Goal: Information Seeking & Learning: Check status

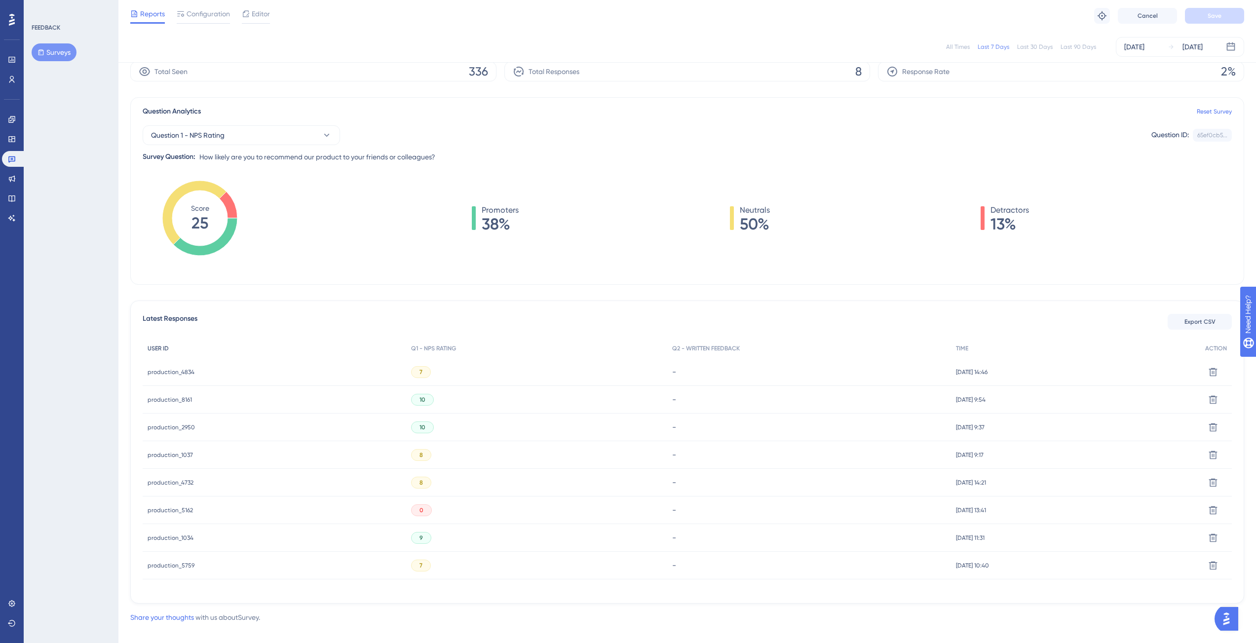
scroll to position [53, 0]
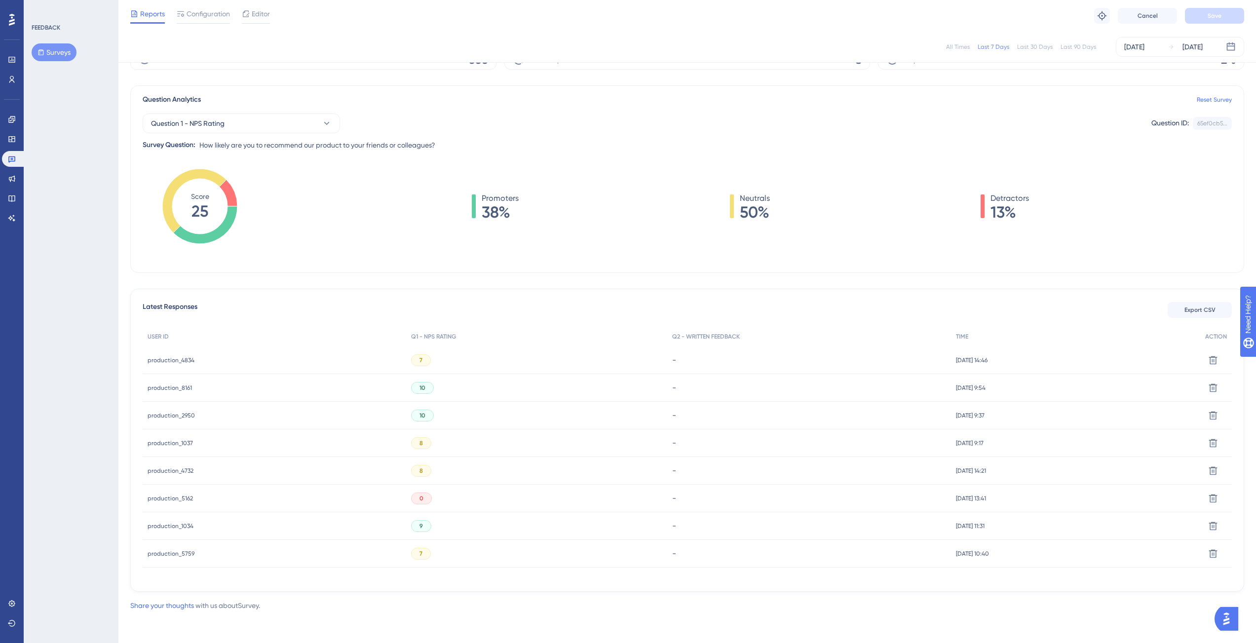
click at [166, 357] on span "production_4834" at bounding box center [171, 360] width 47 height 8
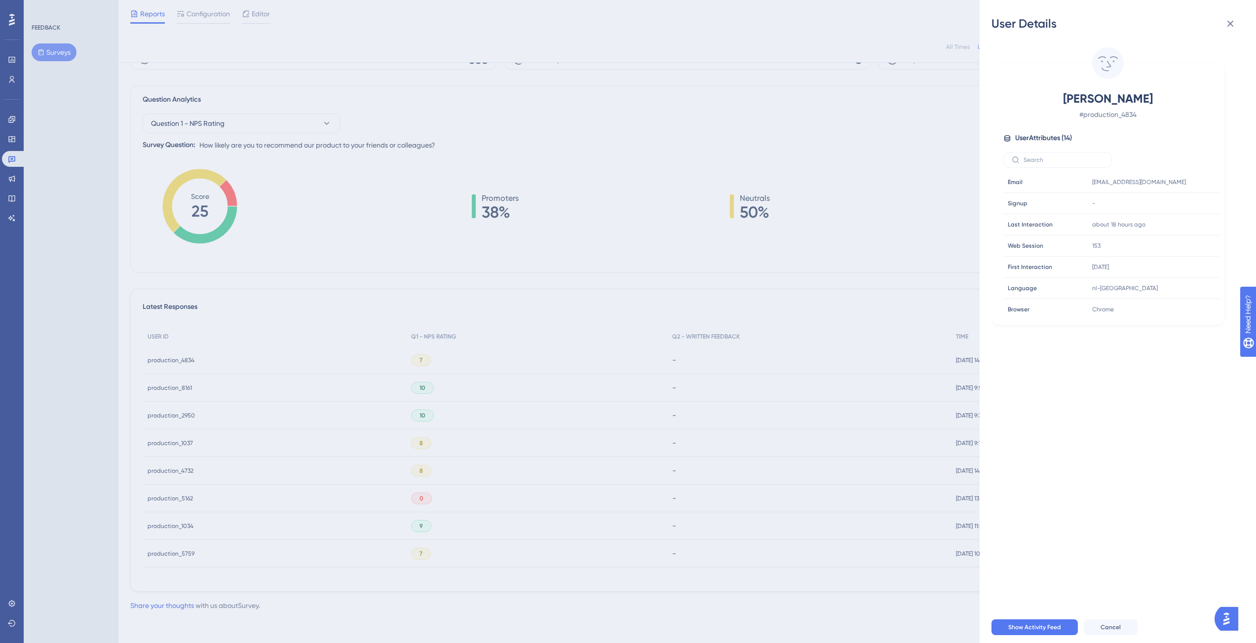
click at [228, 302] on div "User Details [PERSON_NAME] # production_4834 User Attributes ( 14 ) Email Email…" at bounding box center [628, 321] width 1256 height 643
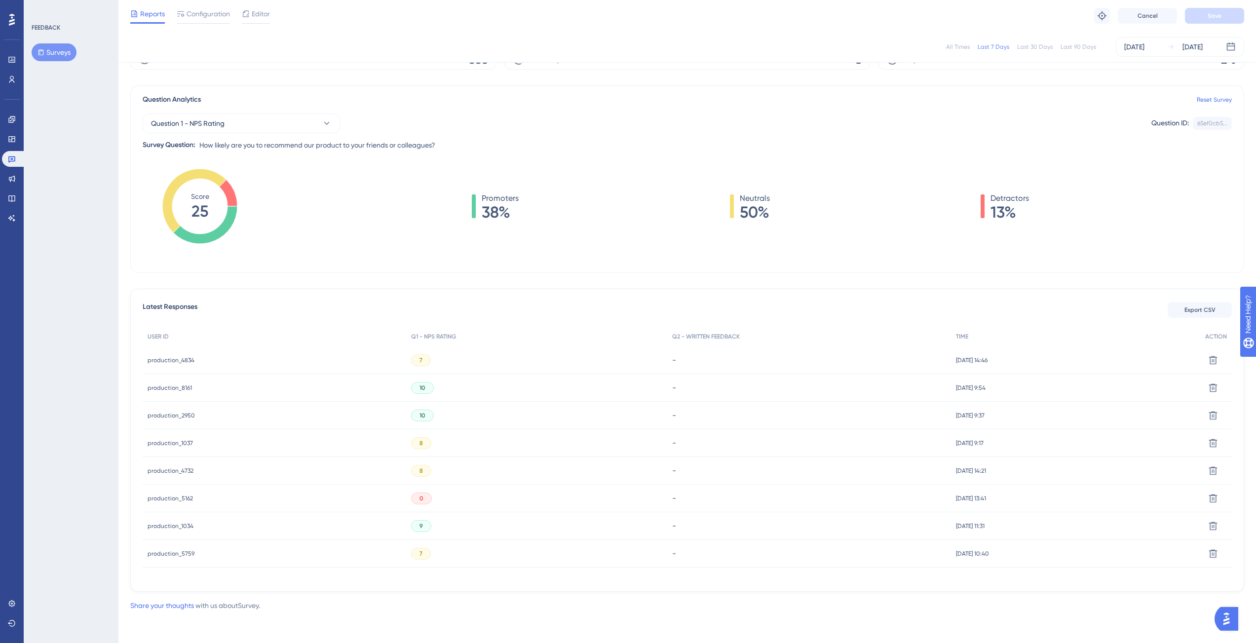
click at [177, 385] on span "production_8161" at bounding box center [170, 388] width 44 height 8
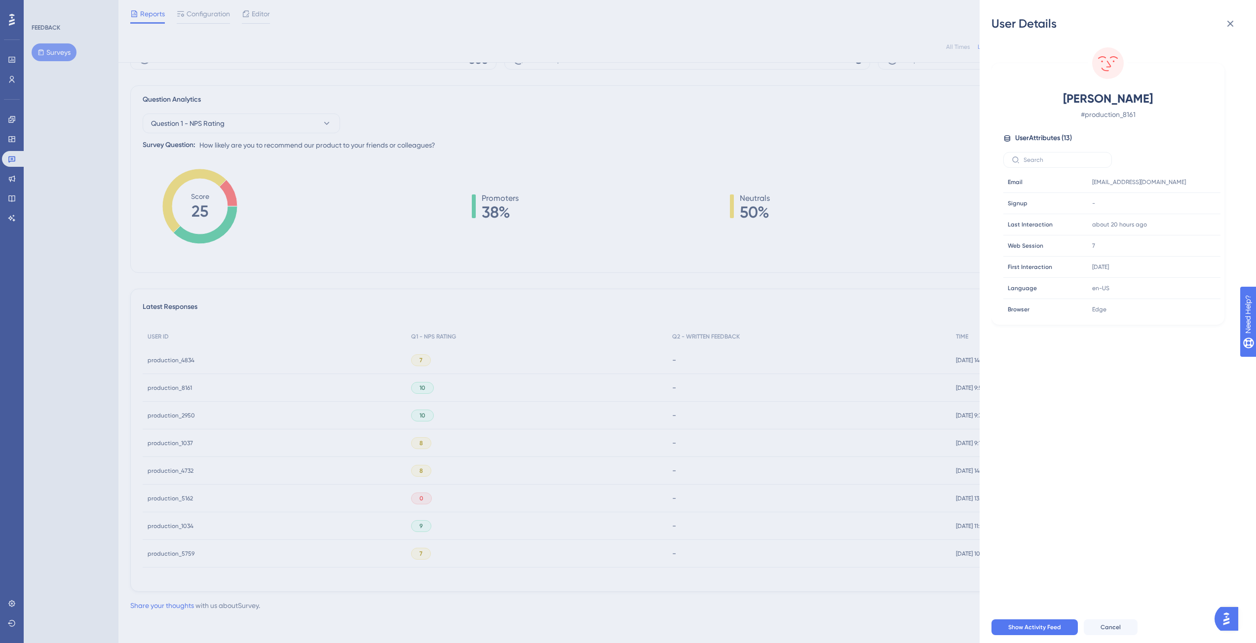
click at [300, 296] on div "User Details [PERSON_NAME] France # production_8161 User Attributes ( 13 ) Emai…" at bounding box center [628, 321] width 1256 height 643
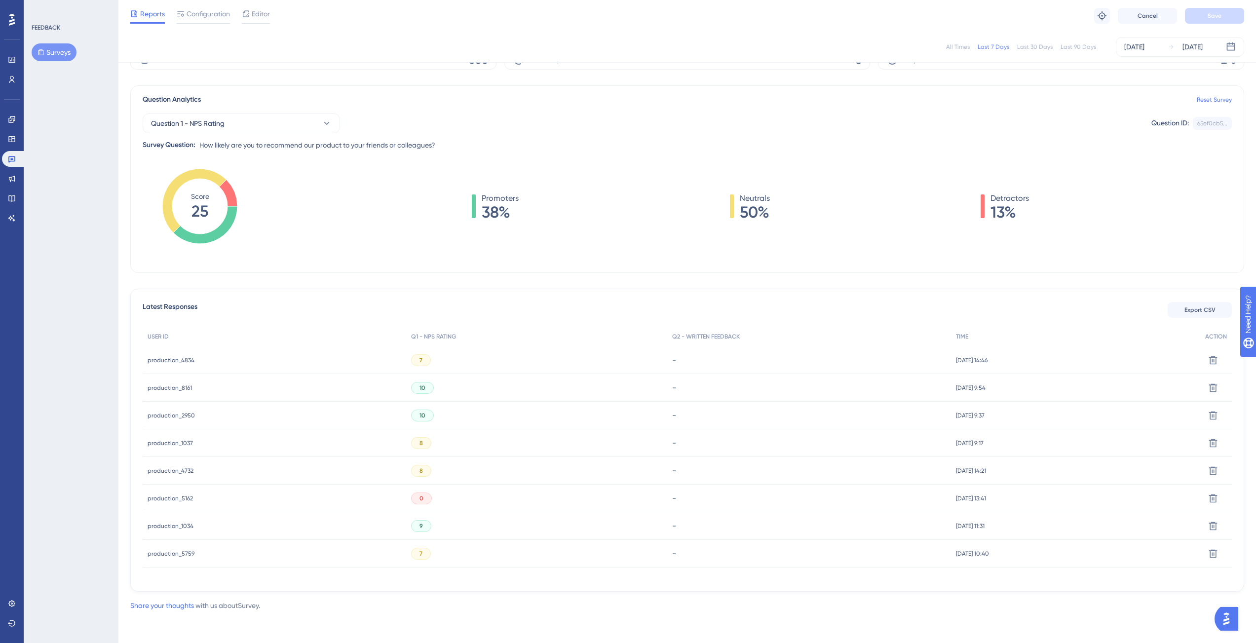
click at [181, 415] on span "production_2950" at bounding box center [171, 416] width 47 height 8
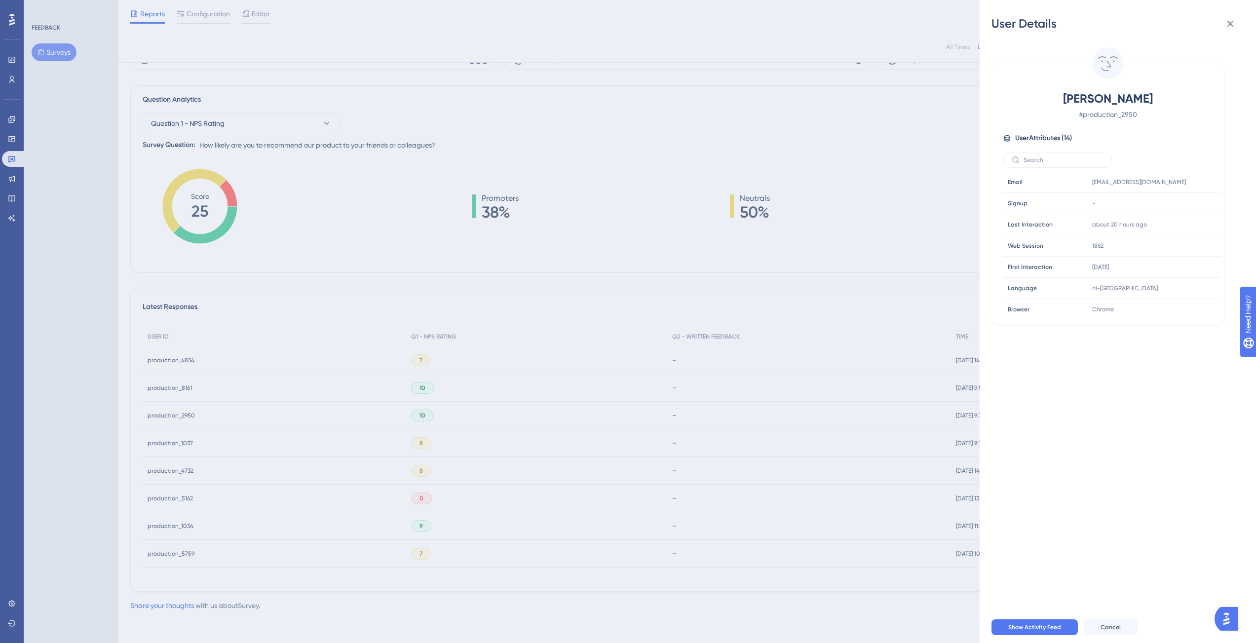
click at [538, 244] on div "User Details [PERSON_NAME] # production_2950 User Attributes ( 14 ) Email Email…" at bounding box center [628, 321] width 1256 height 643
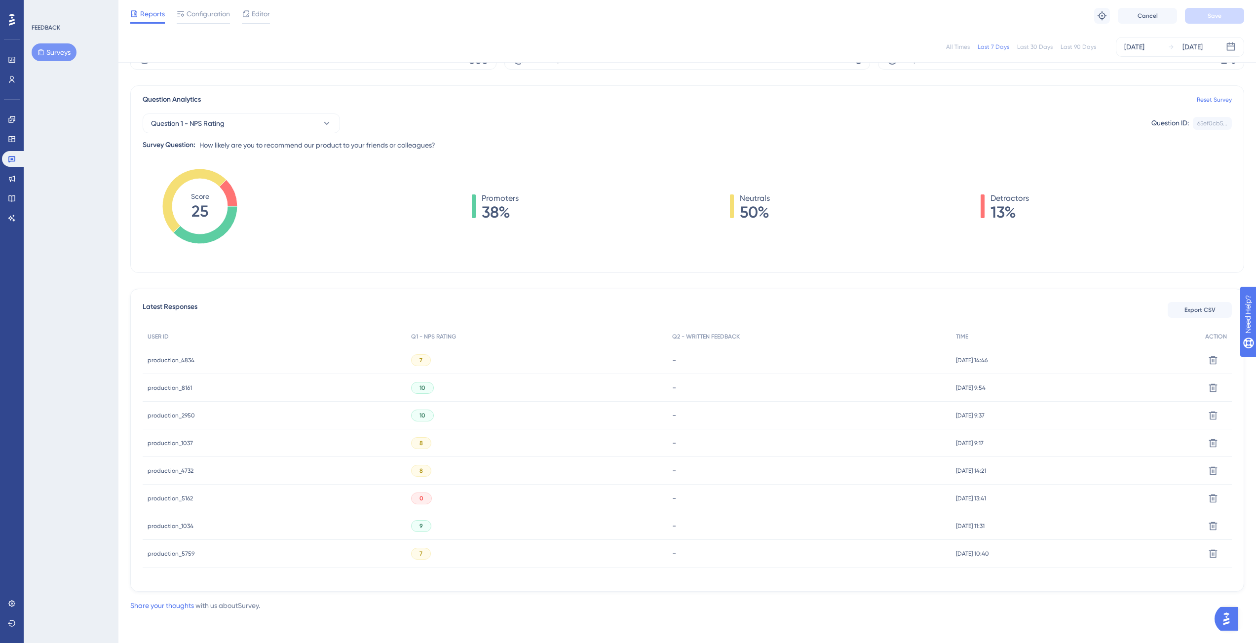
click at [184, 443] on span "production_1037" at bounding box center [170, 443] width 45 height 8
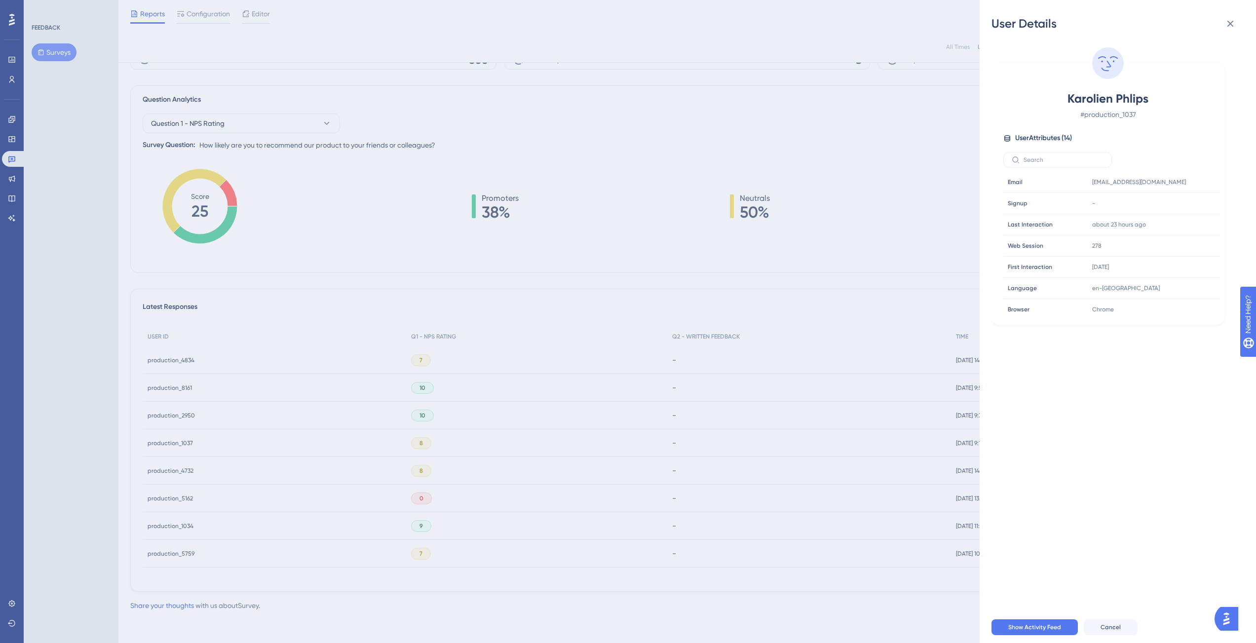
click at [522, 294] on div "User Details Karolien Phlips # production_1037 User Attributes ( 14 ) Email Ema…" at bounding box center [628, 321] width 1256 height 643
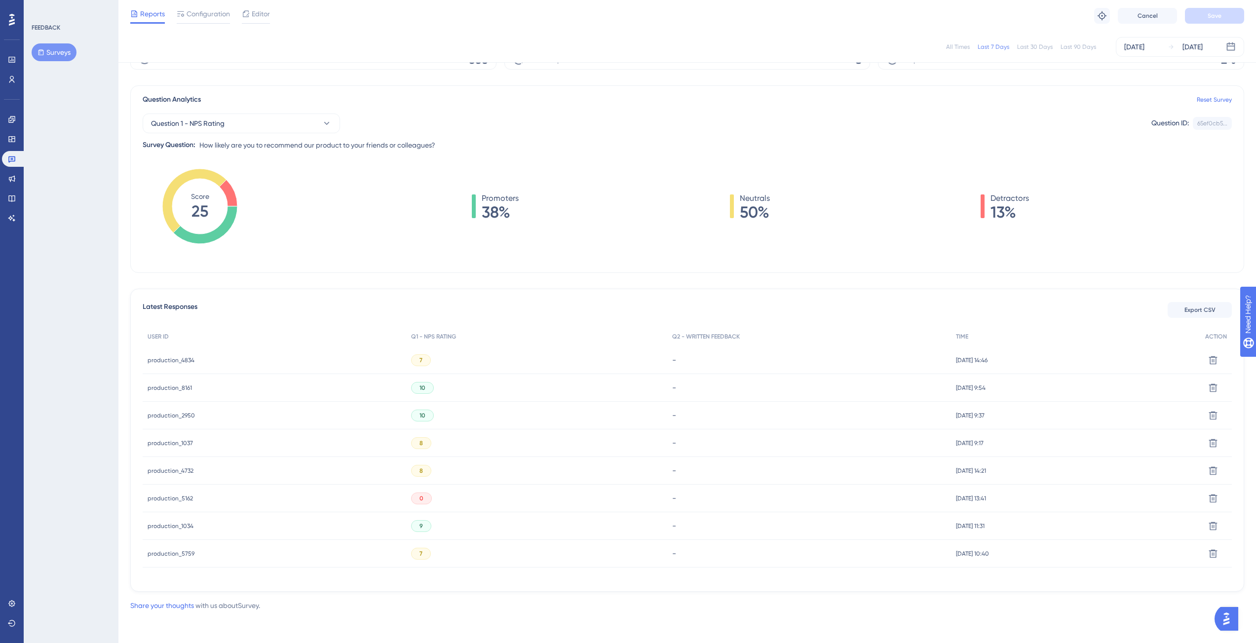
click at [183, 471] on span "production_4732" at bounding box center [171, 471] width 46 height 8
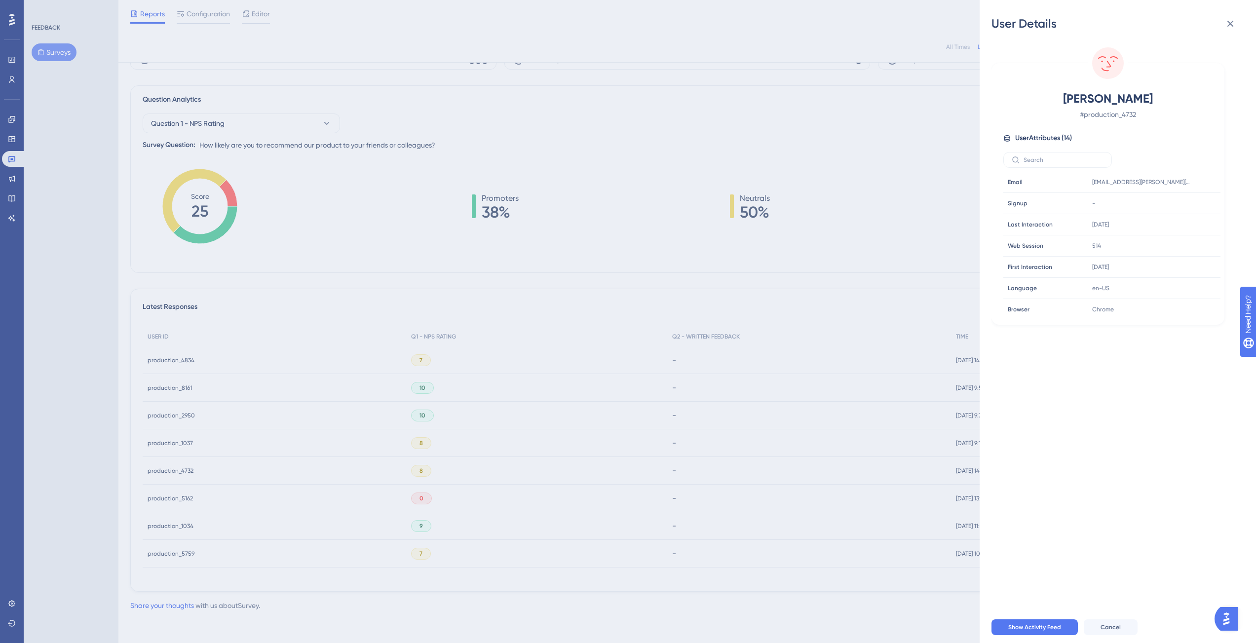
click at [375, 394] on div "User Details [PERSON_NAME] # production_4732 User Attributes ( 14 ) Email Email…" at bounding box center [628, 321] width 1256 height 643
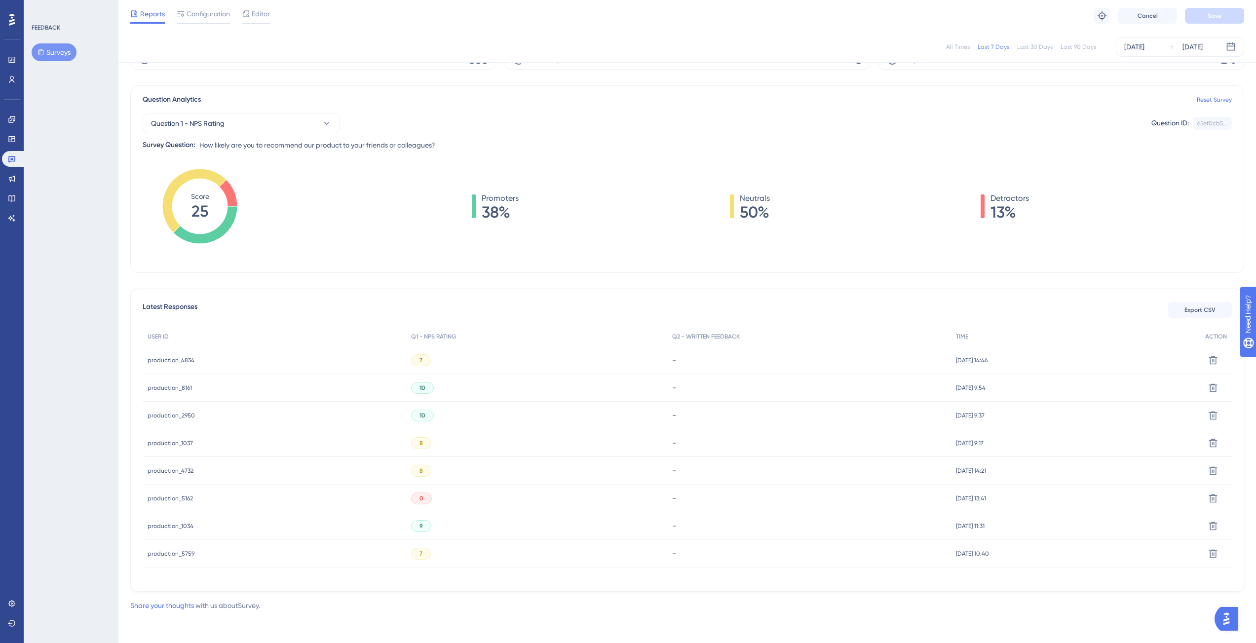
click at [166, 526] on span "production_1034" at bounding box center [171, 526] width 46 height 8
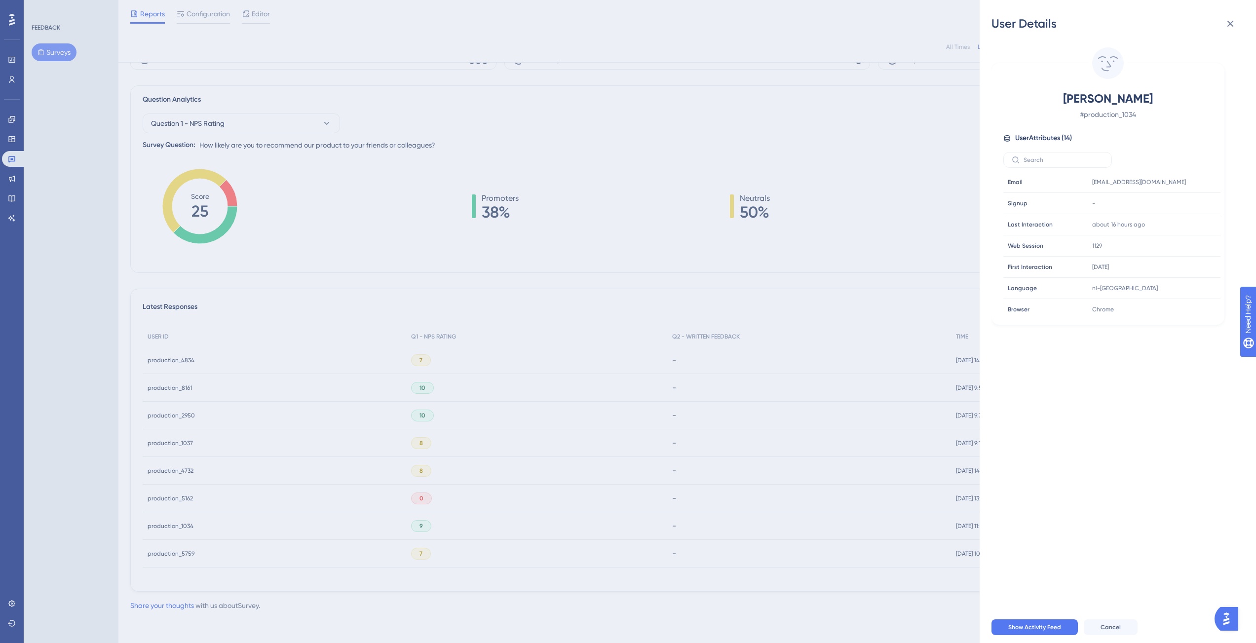
click at [166, 528] on div "User Details [PERSON_NAME] # production_1034 User Attributes ( 14 ) Email Email…" at bounding box center [628, 321] width 1256 height 643
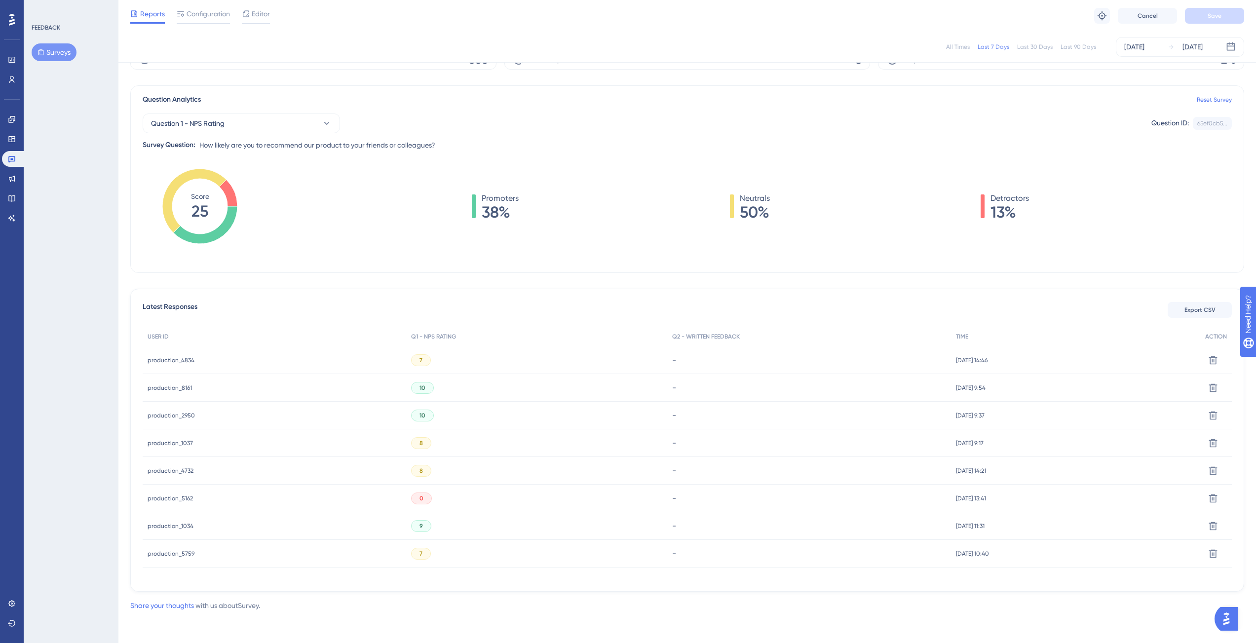
click at [167, 526] on span "production_1034" at bounding box center [171, 526] width 46 height 8
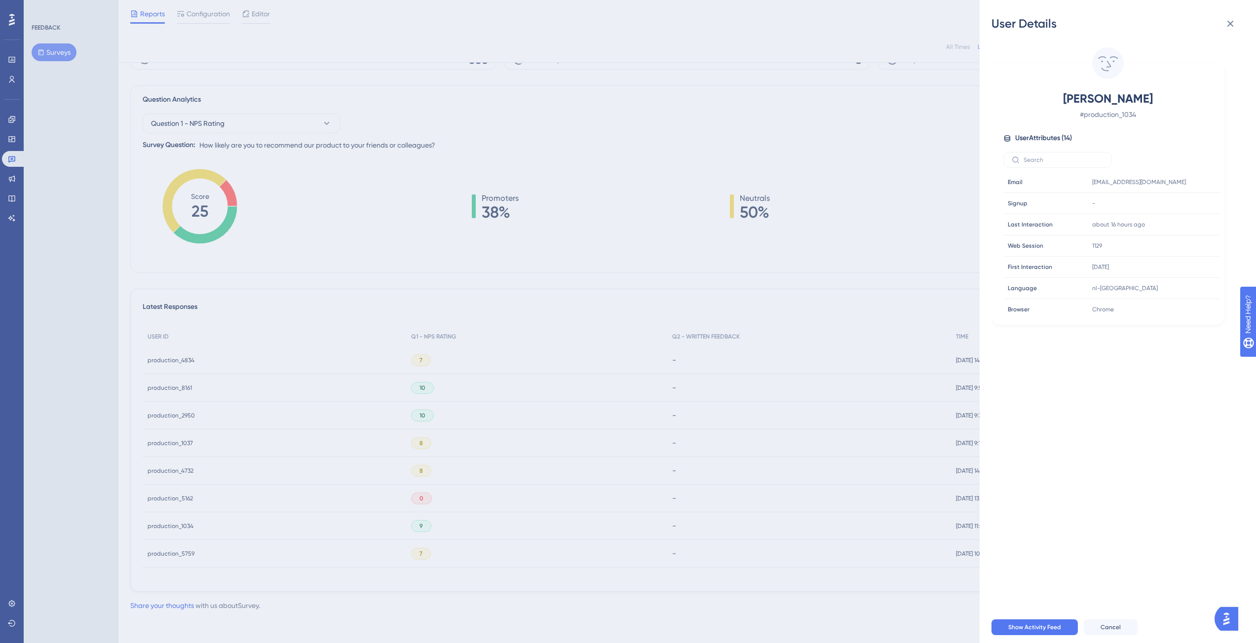
click at [168, 553] on div "User Details [PERSON_NAME] # production_1034 User Attributes ( 14 ) Email Email…" at bounding box center [628, 321] width 1256 height 643
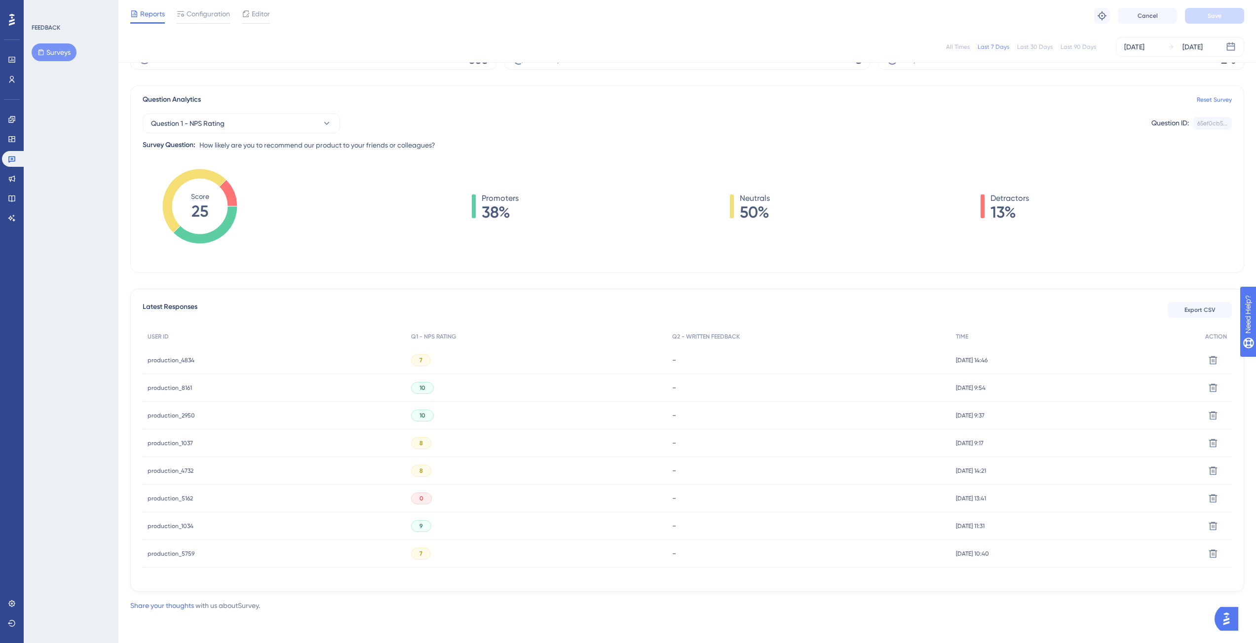
click at [171, 554] on span "production_5759" at bounding box center [171, 554] width 47 height 8
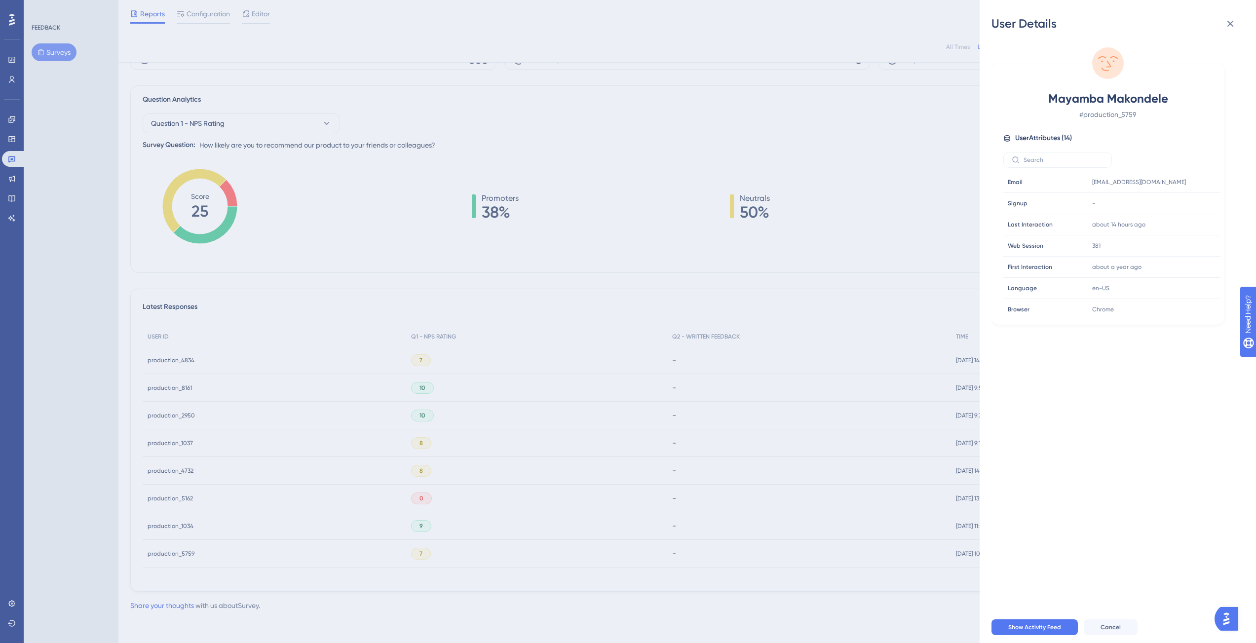
click at [589, 147] on div "User Details Mayamba Makondele # production_5759 User Attributes ( 14 ) Email E…" at bounding box center [628, 321] width 1256 height 643
